Goal: Information Seeking & Learning: Learn about a topic

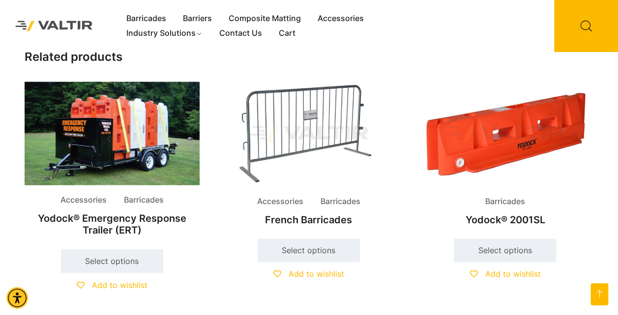
scroll to position [639, 0]
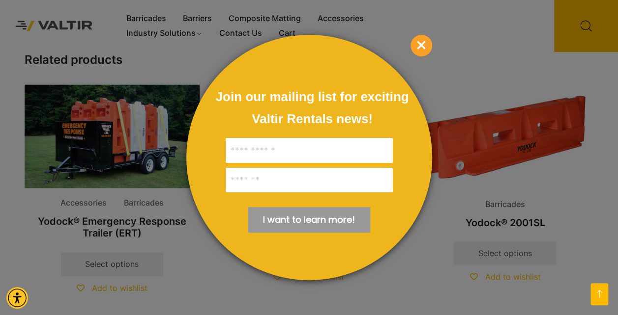
click at [420, 45] on span "×" at bounding box center [421, 46] width 22 height 22
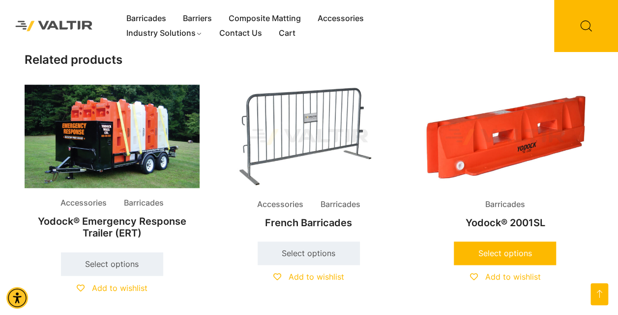
click at [514, 254] on link "Select options" at bounding box center [504, 254] width 102 height 24
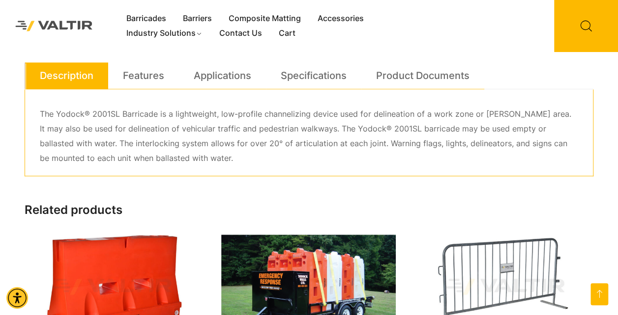
scroll to position [344, 0]
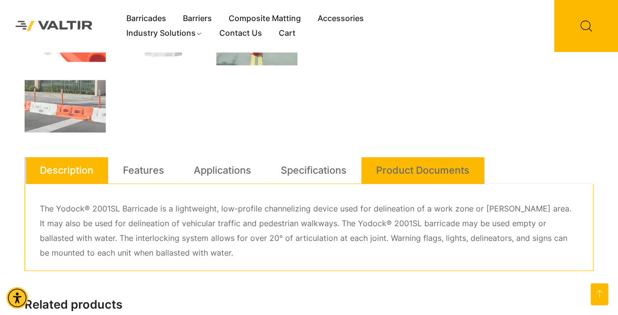
click at [418, 170] on link "Product Documents" at bounding box center [422, 170] width 93 height 27
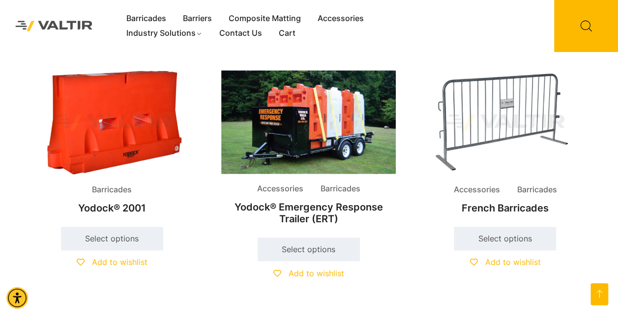
scroll to position [636, 0]
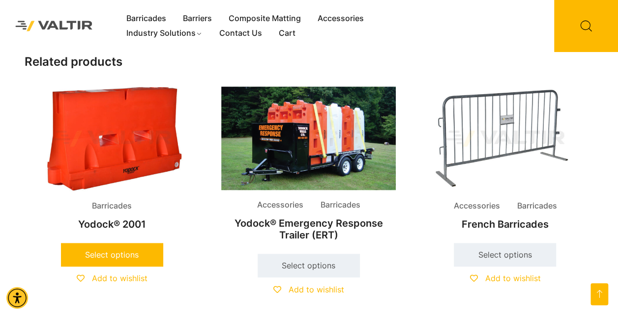
click at [127, 260] on link "Select options" at bounding box center [112, 255] width 102 height 24
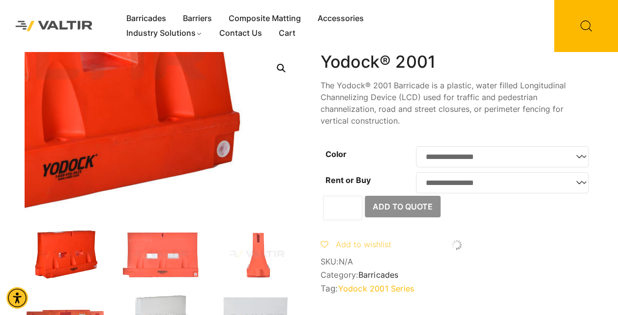
scroll to position [49, 0]
